Goal: Information Seeking & Learning: Learn about a topic

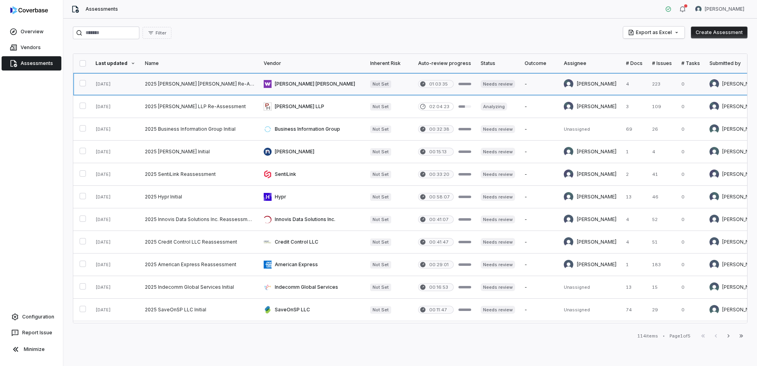
click at [221, 84] on link at bounding box center [199, 84] width 119 height 22
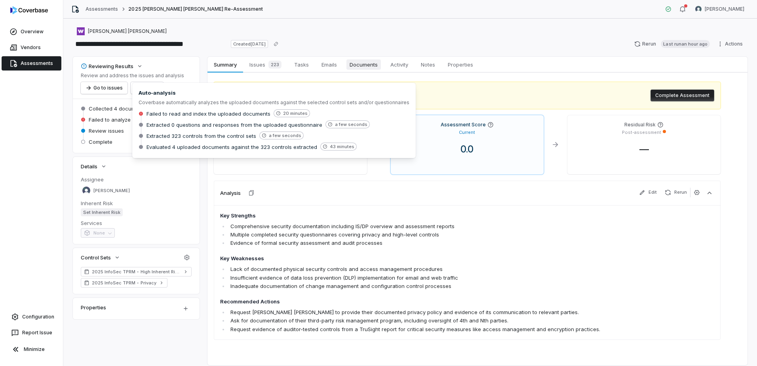
click at [364, 67] on span "Documents" at bounding box center [364, 64] width 34 height 10
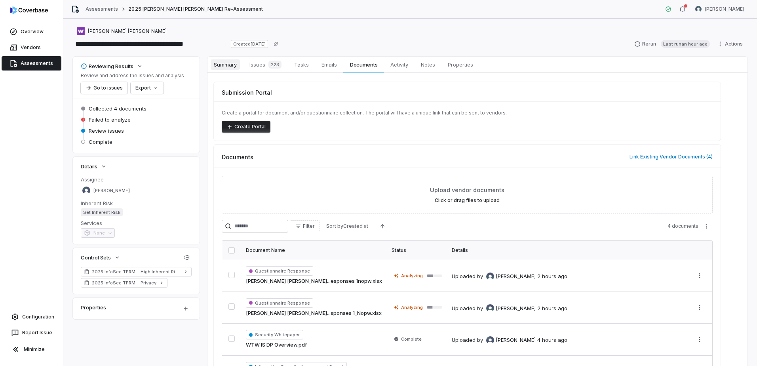
click at [233, 63] on span "Summary" at bounding box center [225, 64] width 29 height 10
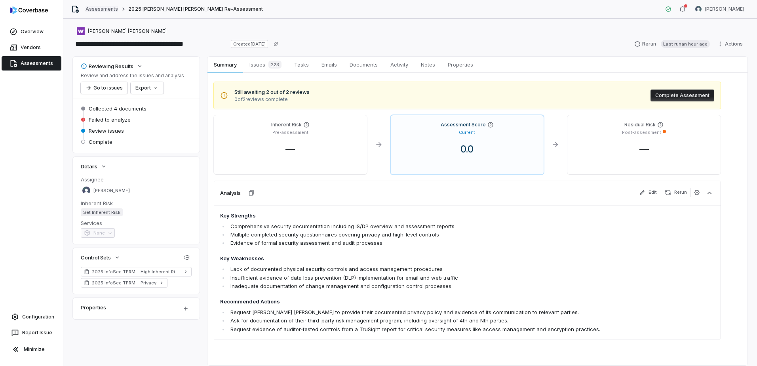
click at [105, 8] on link "Assessments" at bounding box center [102, 9] width 32 height 6
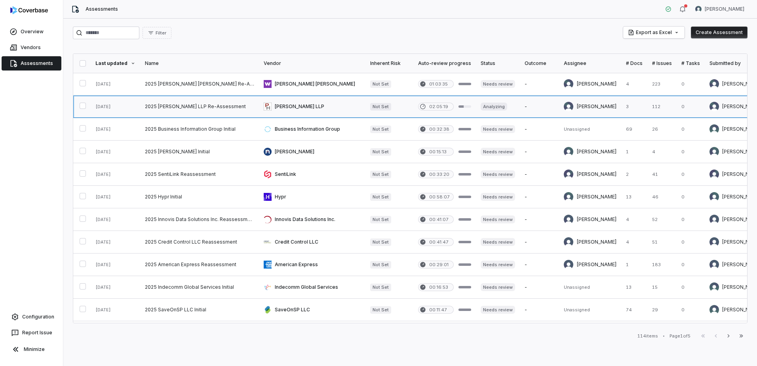
click at [286, 108] on link at bounding box center [312, 106] width 107 height 22
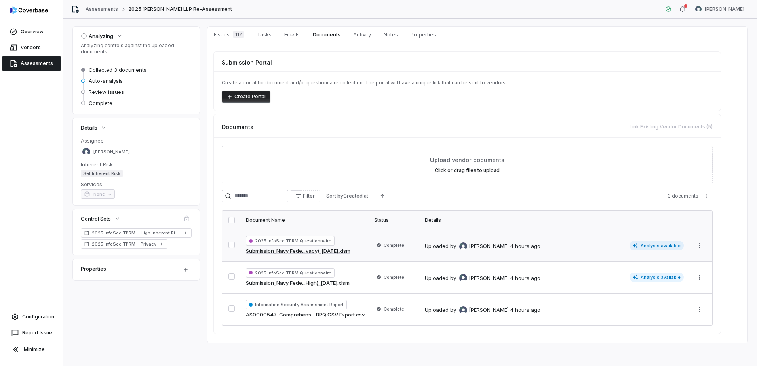
scroll to position [32, 0]
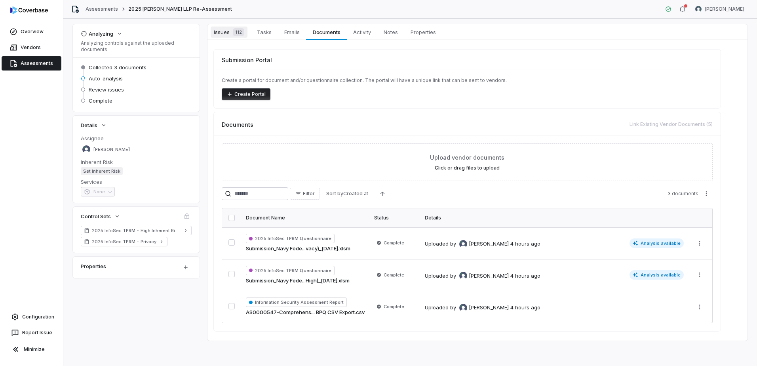
click at [230, 31] on div "112" at bounding box center [237, 32] width 15 height 8
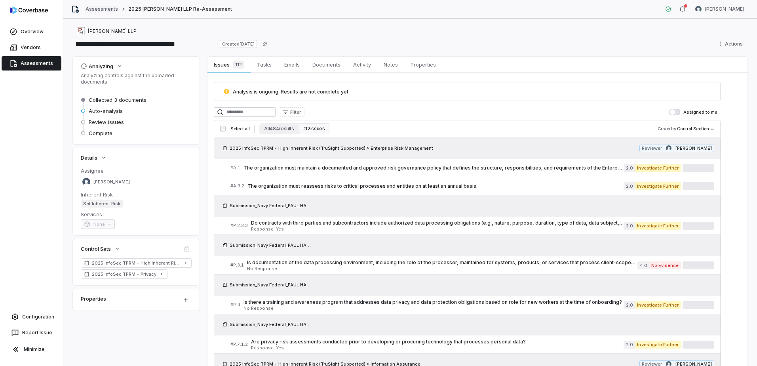
click at [97, 9] on link "Assessments" at bounding box center [102, 9] width 32 height 6
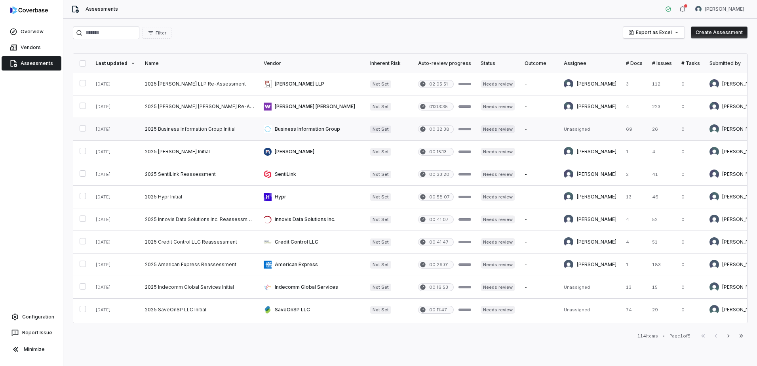
click at [191, 128] on link at bounding box center [199, 129] width 119 height 22
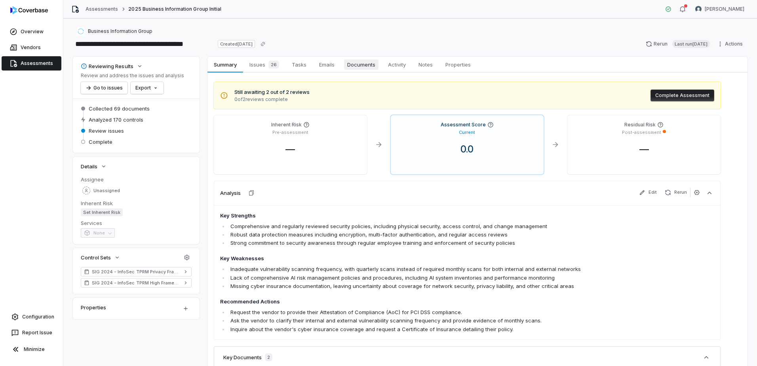
click at [371, 67] on span "Documents" at bounding box center [361, 64] width 34 height 10
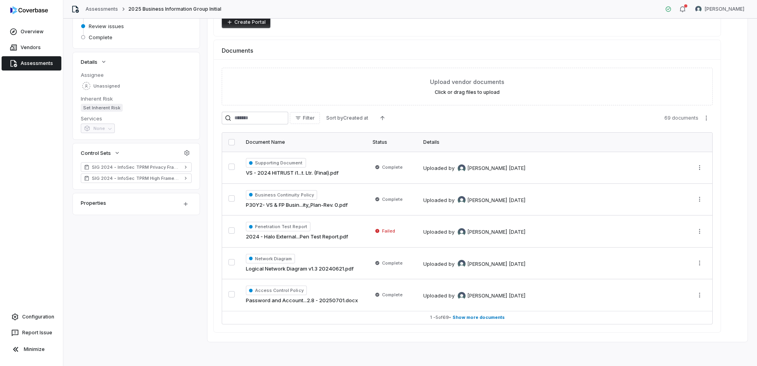
scroll to position [106, 0]
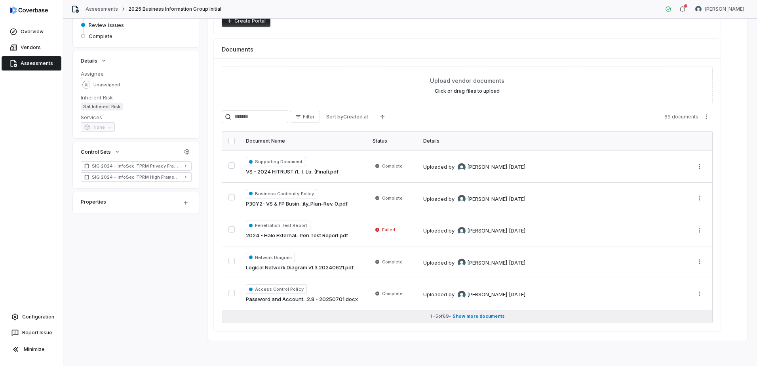
click at [478, 314] on span "Show more documents" at bounding box center [479, 316] width 52 height 6
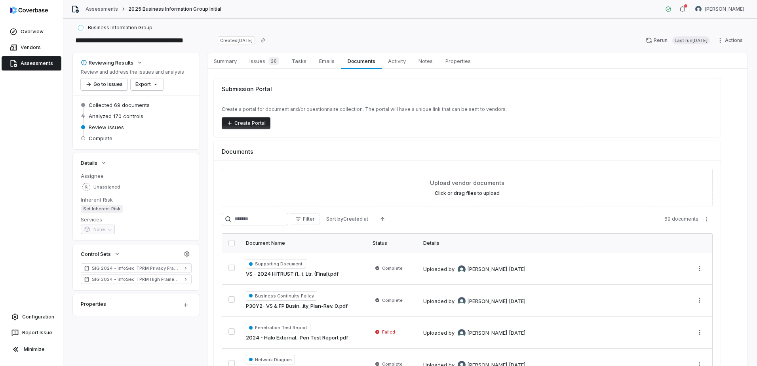
scroll to position [0, 0]
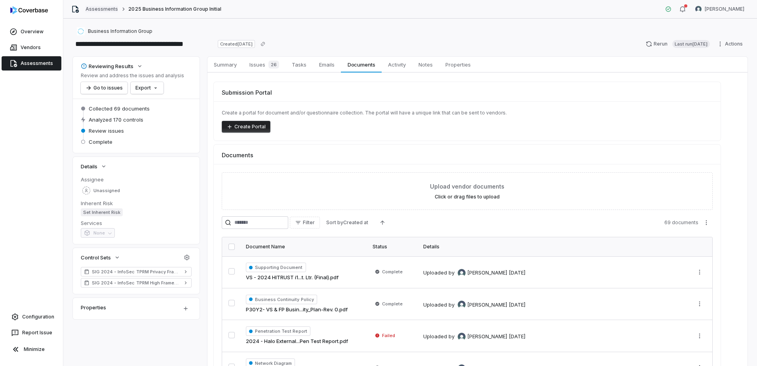
click at [91, 9] on link "Assessments" at bounding box center [102, 9] width 32 height 6
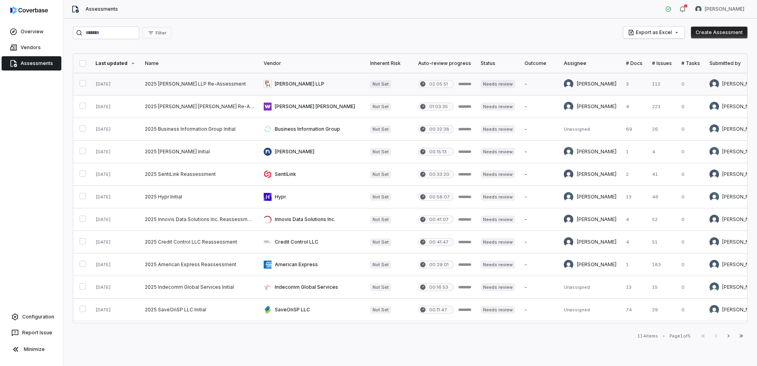
click at [187, 83] on link at bounding box center [199, 84] width 119 height 22
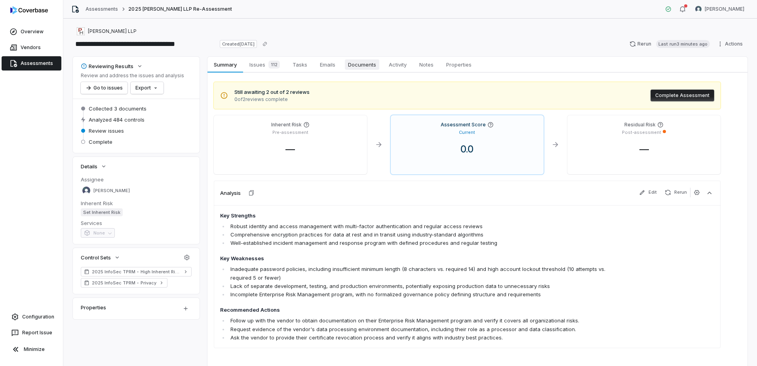
click at [360, 65] on span "Documents" at bounding box center [362, 64] width 34 height 10
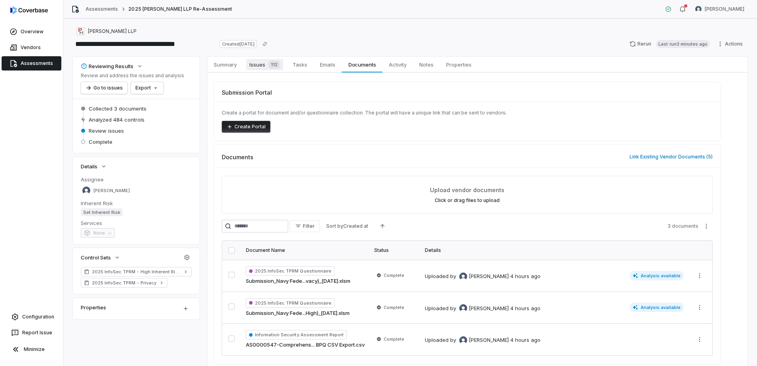
click at [260, 66] on span "Issues 112" at bounding box center [264, 64] width 37 height 11
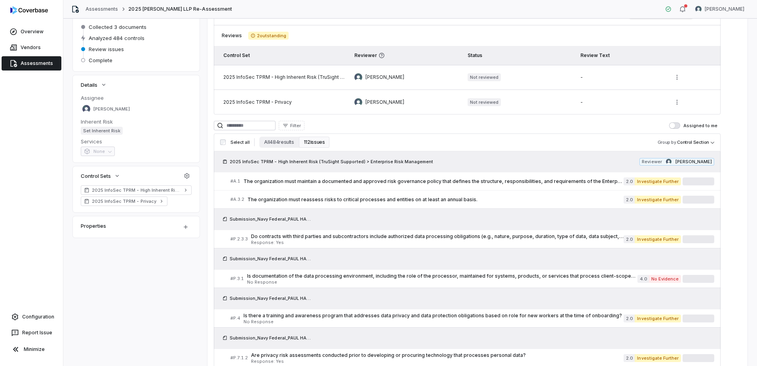
scroll to position [79, 0]
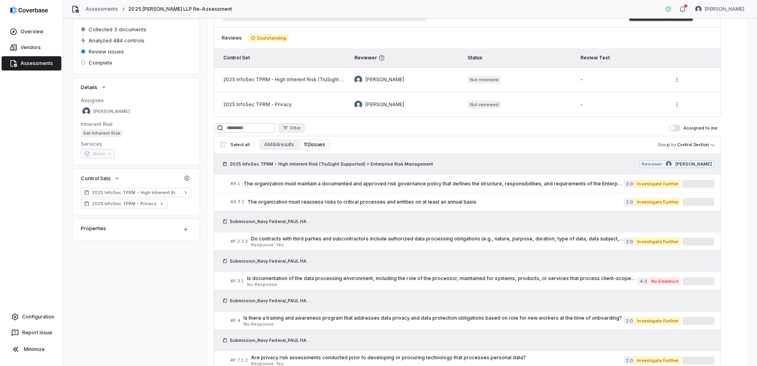
click at [301, 127] on span "Filter" at bounding box center [295, 128] width 11 height 6
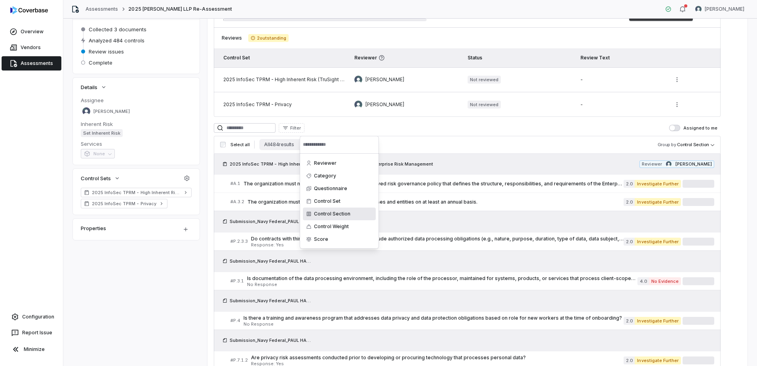
click at [332, 213] on div "Control Section" at bounding box center [339, 214] width 73 height 13
drag, startPoint x: 444, startPoint y: 144, endPoint x: 414, endPoint y: 147, distance: 29.5
click at [442, 144] on html "**********" at bounding box center [378, 183] width 757 height 366
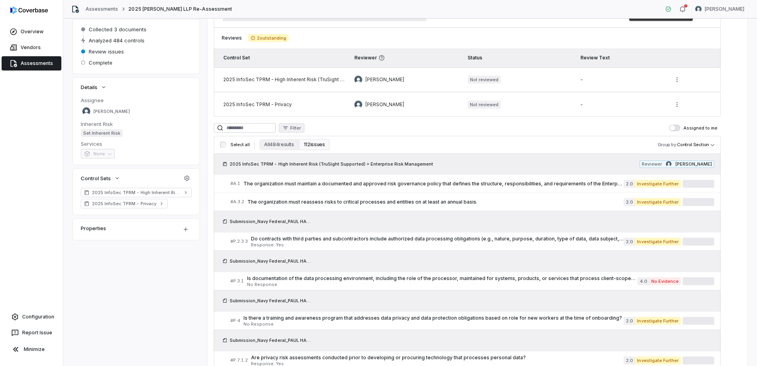
click at [305, 131] on button "Filter" at bounding box center [292, 128] width 26 height 10
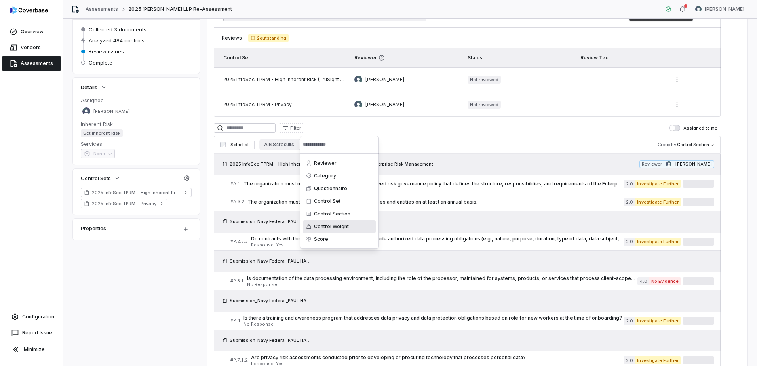
click at [337, 229] on div "Control Weight" at bounding box center [339, 226] width 73 height 13
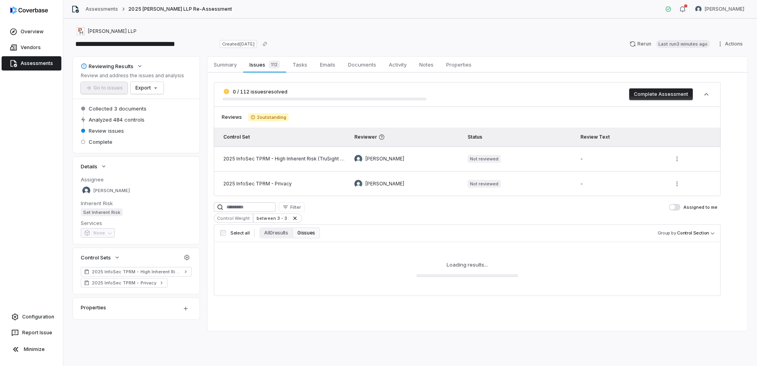
scroll to position [0, 0]
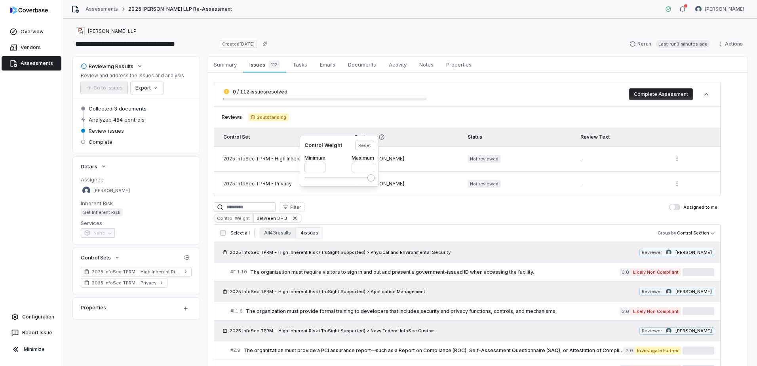
click at [381, 202] on html "**********" at bounding box center [378, 183] width 757 height 366
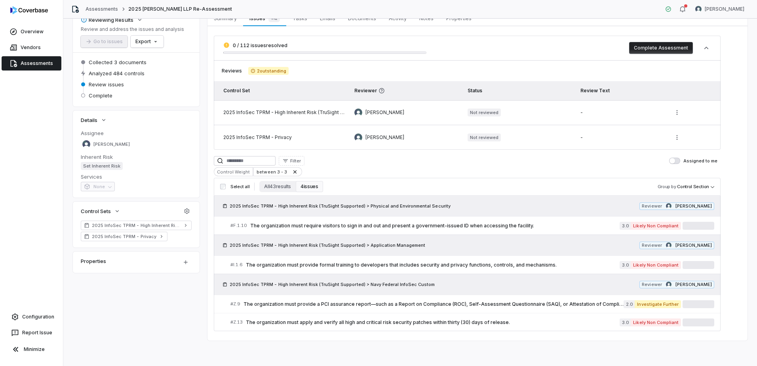
scroll to position [46, 0]
click at [403, 227] on span "The organization must require visitors to sign in and out and present a governm…" at bounding box center [435, 226] width 370 height 6
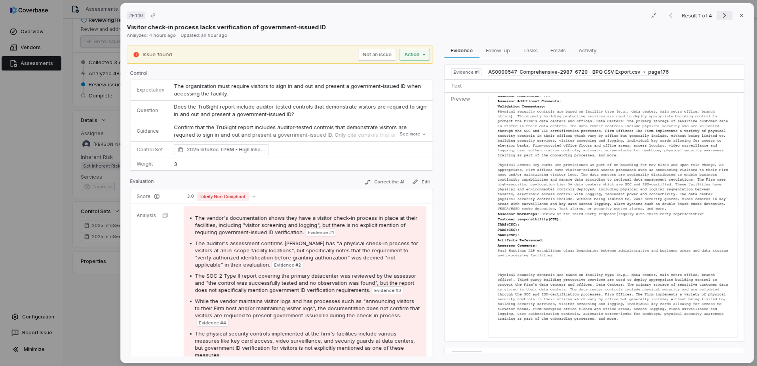
click at [723, 13] on icon "Next result" at bounding box center [725, 16] width 10 height 10
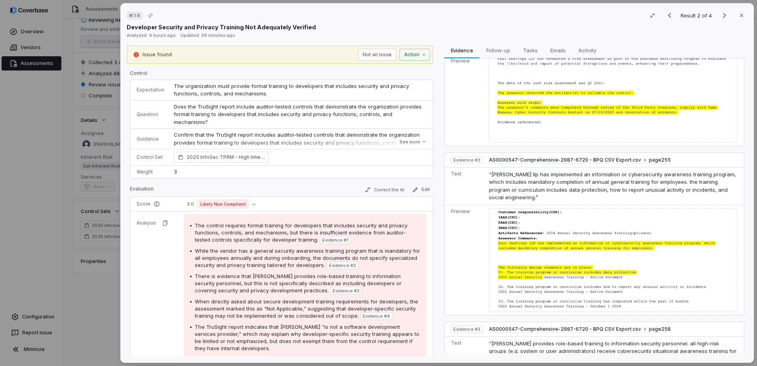
scroll to position [79, 0]
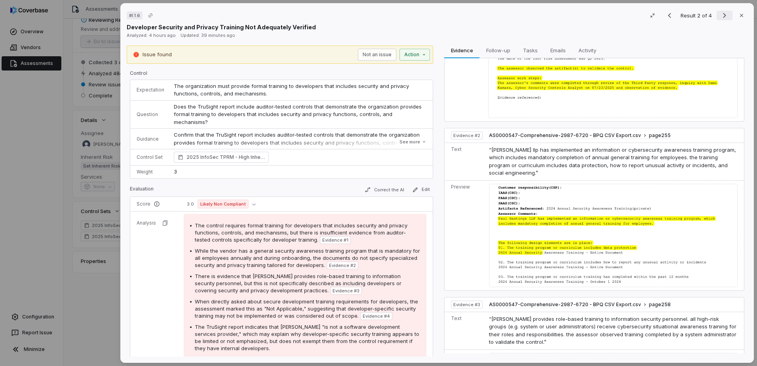
click at [724, 17] on icon "Next result" at bounding box center [725, 16] width 10 height 10
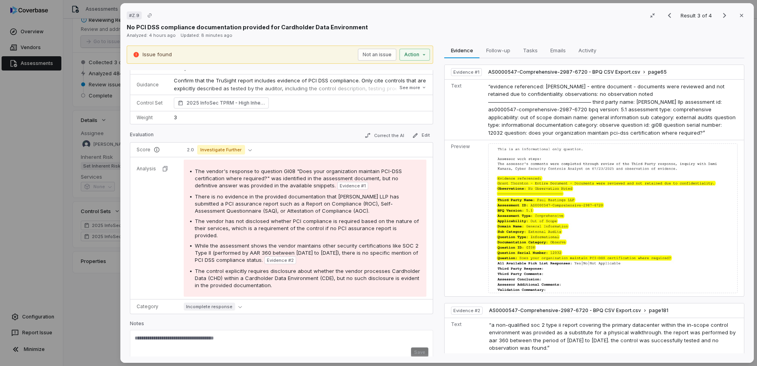
scroll to position [71, 0]
click at [723, 16] on icon "Next result" at bounding box center [725, 16] width 10 height 10
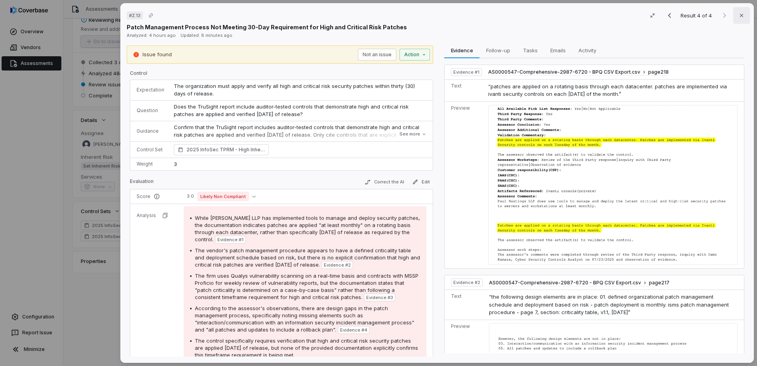
click at [734, 16] on button "Close" at bounding box center [742, 15] width 17 height 17
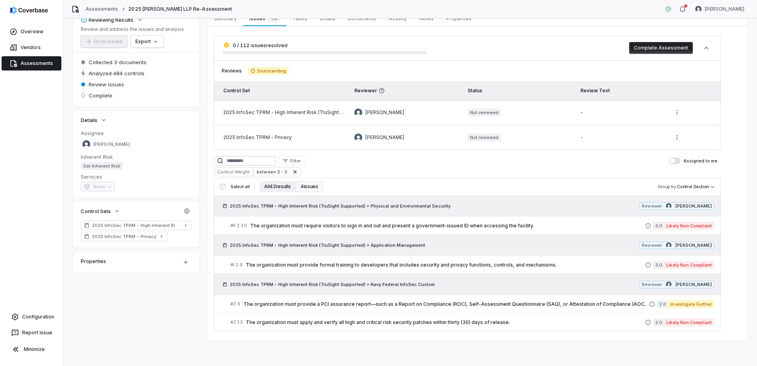
click at [273, 187] on button "All 43 results" at bounding box center [277, 186] width 36 height 11
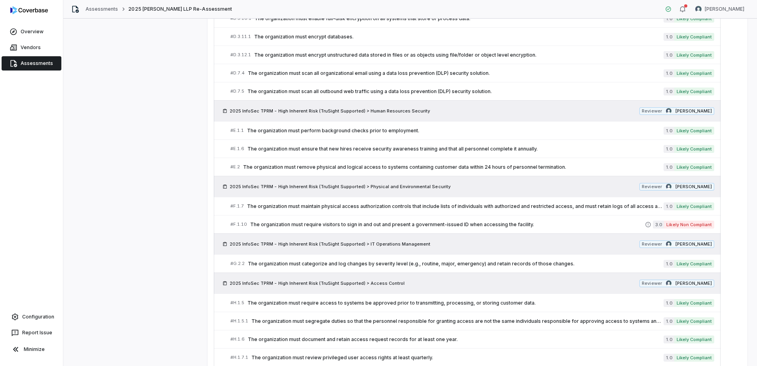
scroll to position [315, 0]
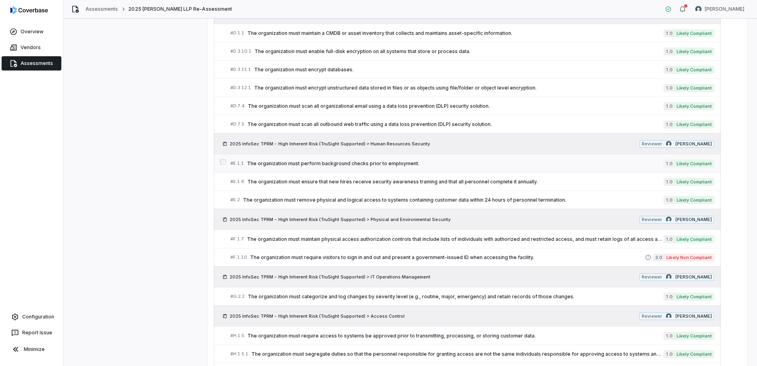
click at [407, 165] on span "The organization must perform background checks prior to employment." at bounding box center [455, 163] width 417 height 6
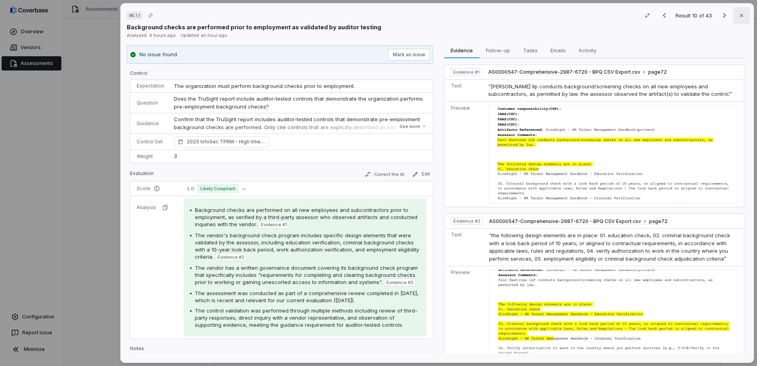
click at [739, 15] on icon "button" at bounding box center [742, 15] width 6 height 6
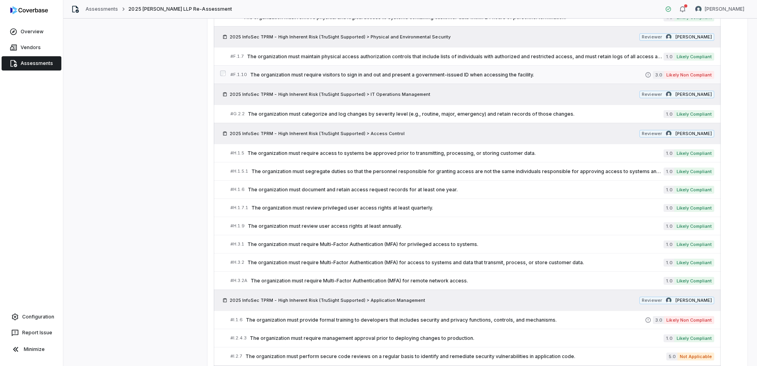
scroll to position [513, 0]
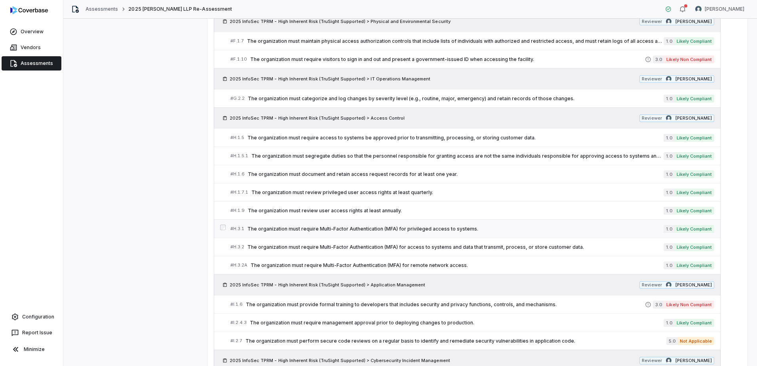
click at [434, 229] on span "The organization must require Multi-Factor Authentication (MFA) for privileged …" at bounding box center [456, 229] width 416 height 6
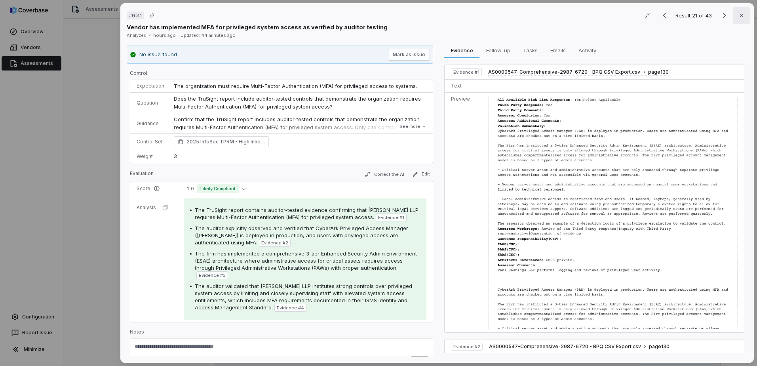
click at [741, 12] on button "Close" at bounding box center [742, 15] width 17 height 17
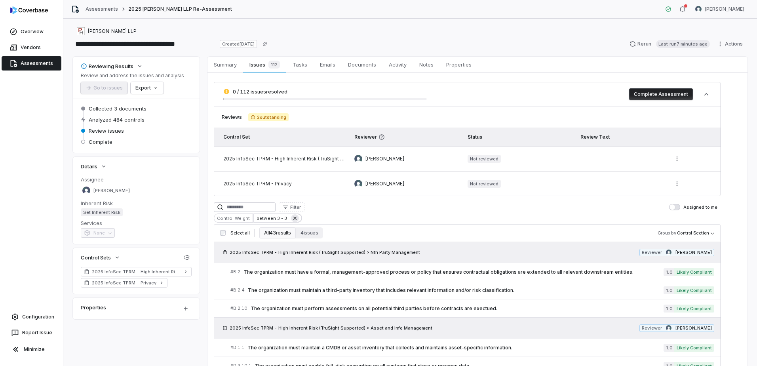
click at [293, 218] on icon at bounding box center [295, 218] width 6 height 6
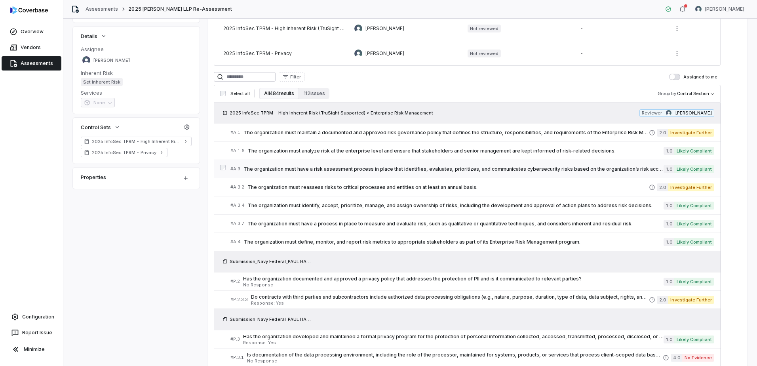
scroll to position [119, 0]
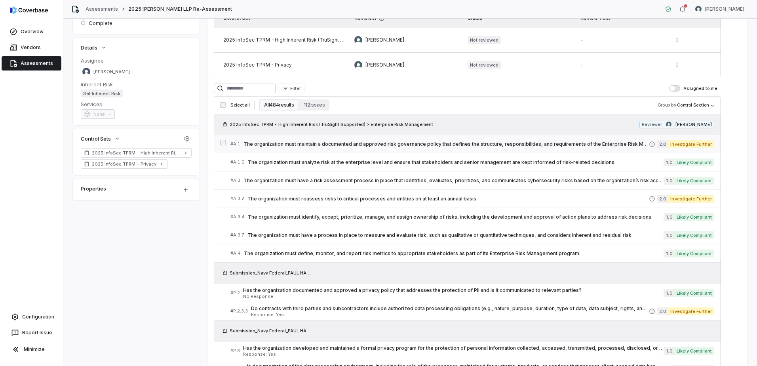
click at [590, 145] on span "The organization must maintain a documented and approved risk governance policy…" at bounding box center [447, 144] width 406 height 6
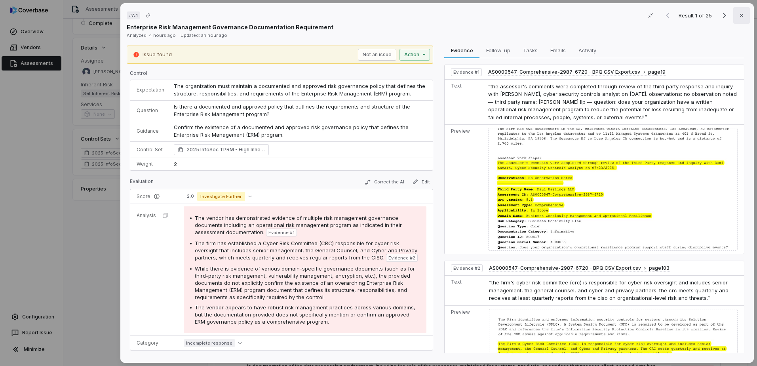
click at [739, 16] on icon "button" at bounding box center [742, 15] width 6 height 6
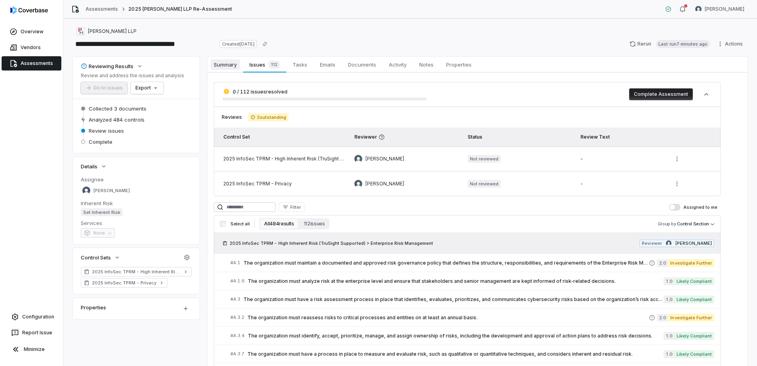
click at [219, 62] on span "Summary" at bounding box center [225, 64] width 29 height 10
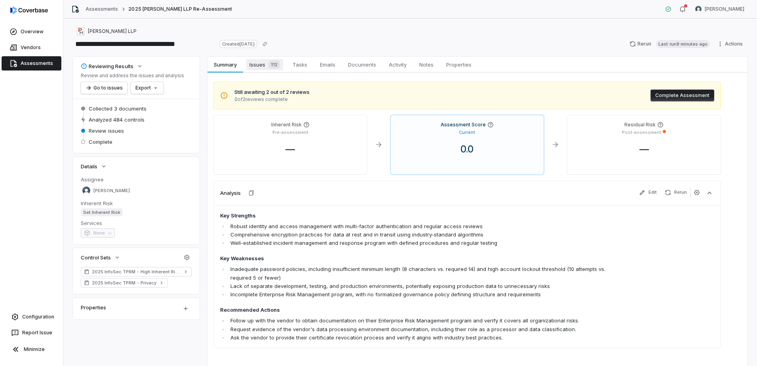
click at [265, 69] on span "Issues 112" at bounding box center [264, 64] width 37 height 11
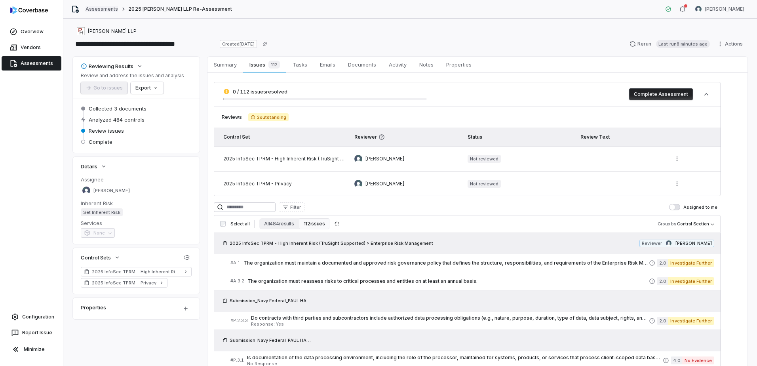
click at [99, 7] on link "Assessments" at bounding box center [102, 9] width 32 height 6
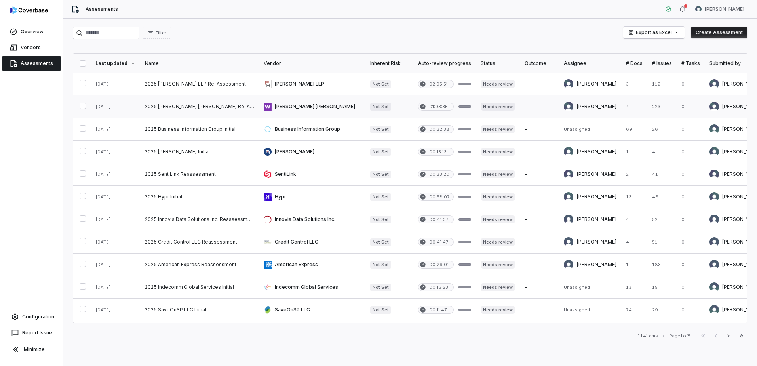
click at [290, 107] on link at bounding box center [312, 106] width 107 height 22
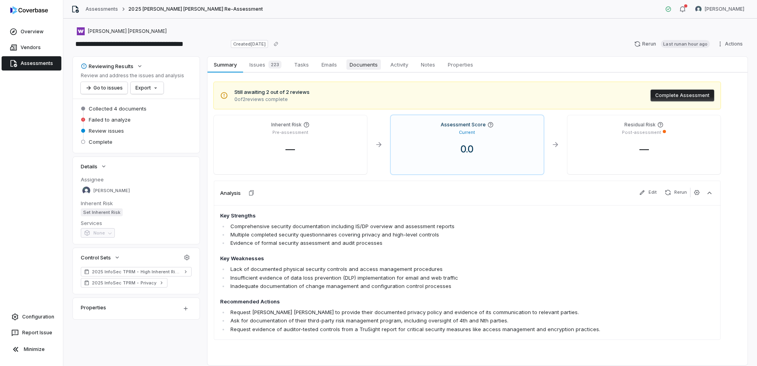
click at [356, 64] on span "Documents" at bounding box center [364, 64] width 34 height 10
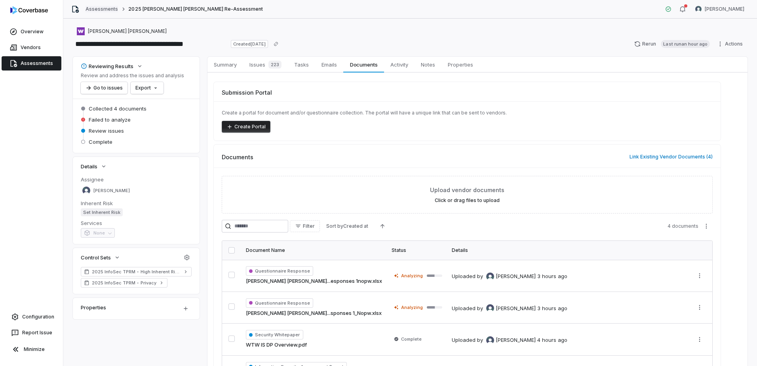
click at [109, 12] on link "Assessments" at bounding box center [102, 9] width 32 height 6
